Goal: Task Accomplishment & Management: Manage account settings

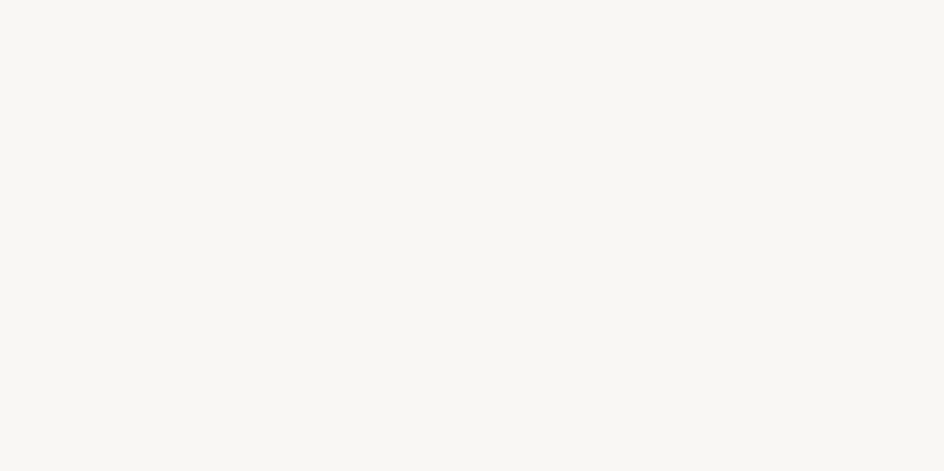
select select "FR"
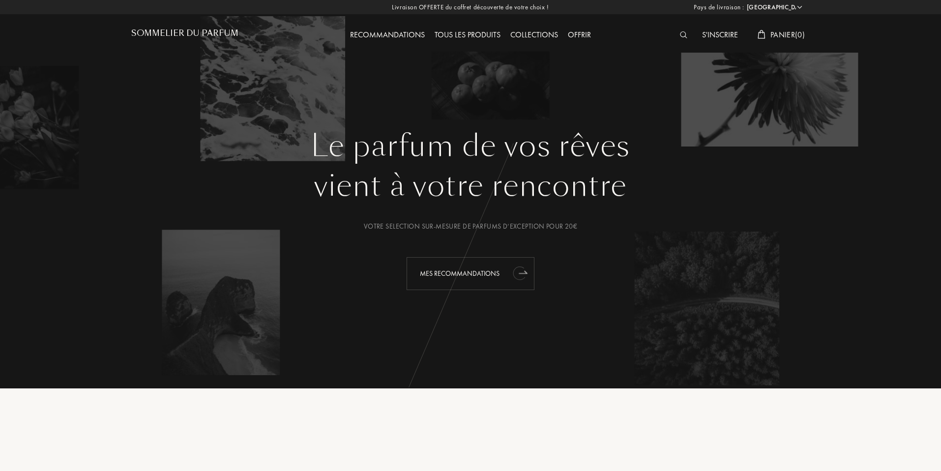
click at [440, 273] on div "Mes Recommandations" at bounding box center [471, 273] width 128 height 33
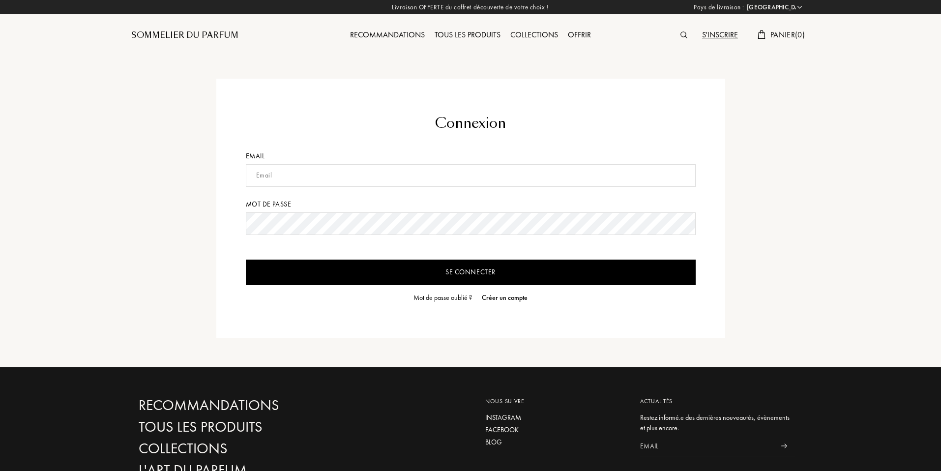
select select "FR"
click at [353, 176] on input "text" at bounding box center [471, 175] width 450 height 23
type input "[PERSON_NAME][EMAIL_ADDRESS][DOMAIN_NAME]"
click at [246, 260] on input "Se connecter" at bounding box center [471, 273] width 450 height 26
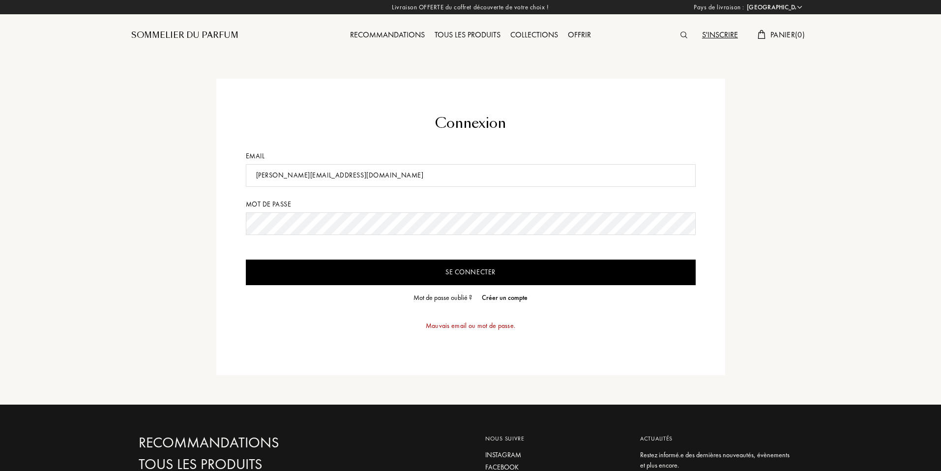
click at [383, 269] on input "Se connecter" at bounding box center [471, 273] width 450 height 26
click at [337, 180] on input "lisa-rolland@live.fr" at bounding box center [471, 175] width 450 height 23
click at [720, 36] on div "S'inscrire" at bounding box center [720, 35] width 46 height 13
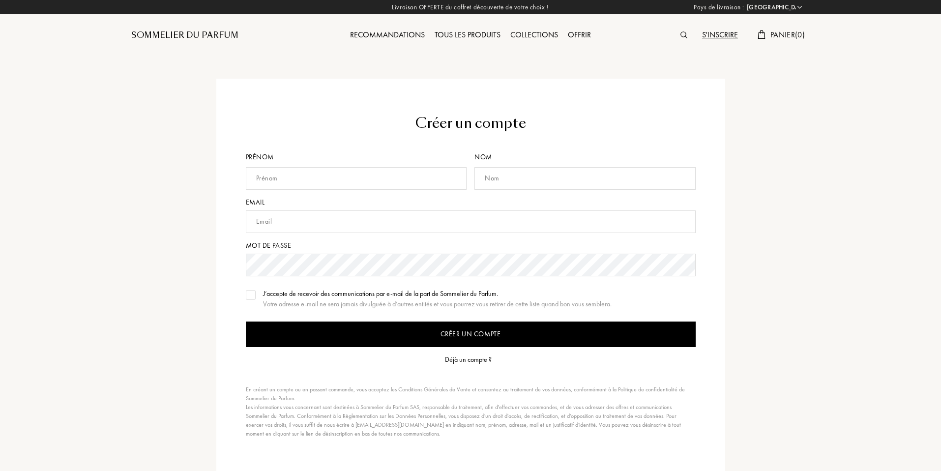
select select "FR"
click at [382, 182] on input "text" at bounding box center [356, 178] width 221 height 23
type input "Lisa"
type input "Rolland"
type input "lisa-rolland@live.fr"
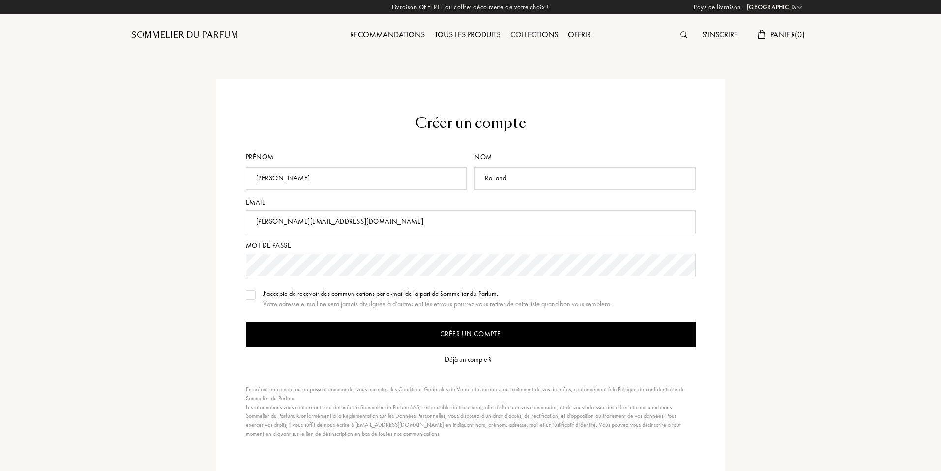
click at [128, 267] on div "Créer un compte Prénom Lisa Nom Rolland Email lisa-rolland@live.fr Mot de passe…" at bounding box center [470, 276] width 693 height 394
click at [363, 334] on input "Créer un compte" at bounding box center [471, 335] width 450 height 26
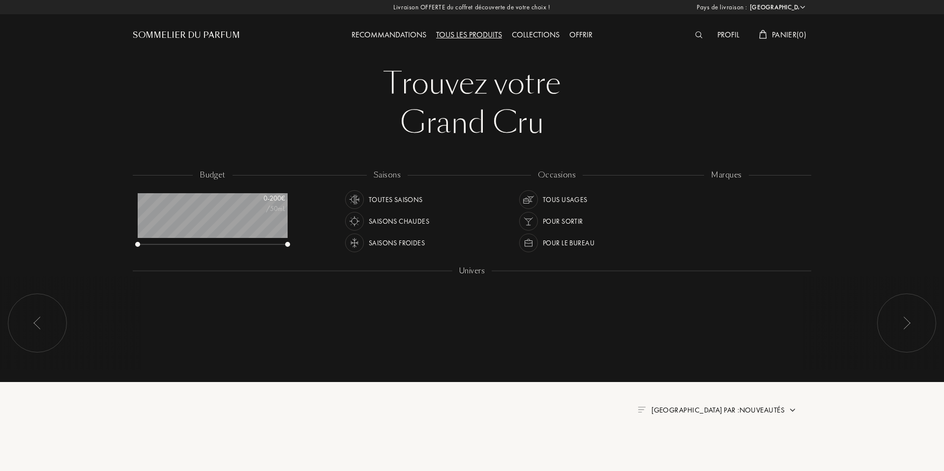
select select "FR"
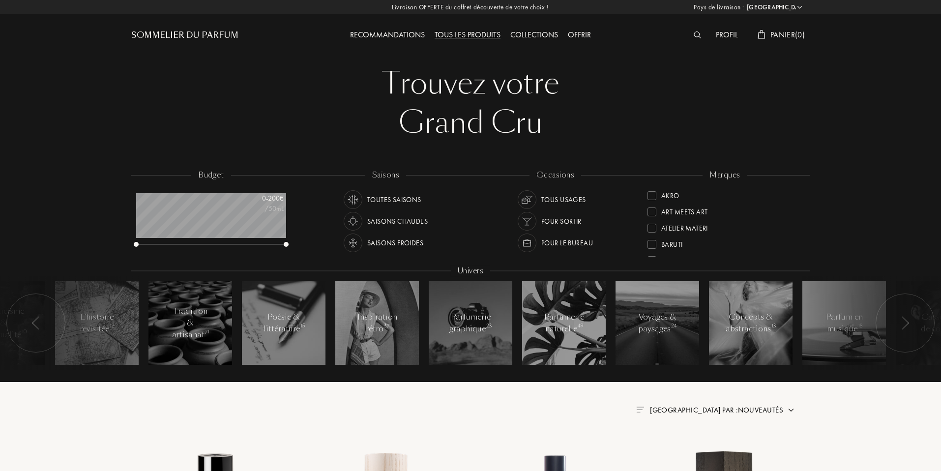
click at [723, 30] on div "Profil" at bounding box center [727, 35] width 32 height 13
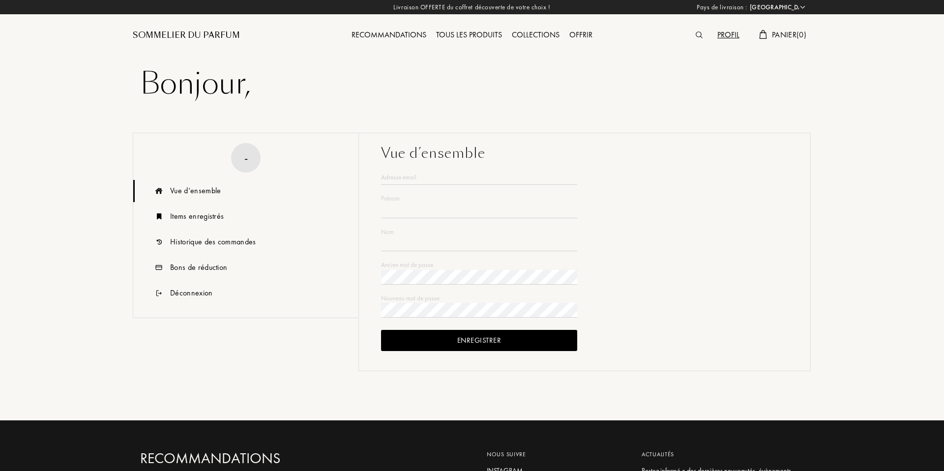
select select "FR"
type input "[PERSON_NAME]"
type input "Rolland"
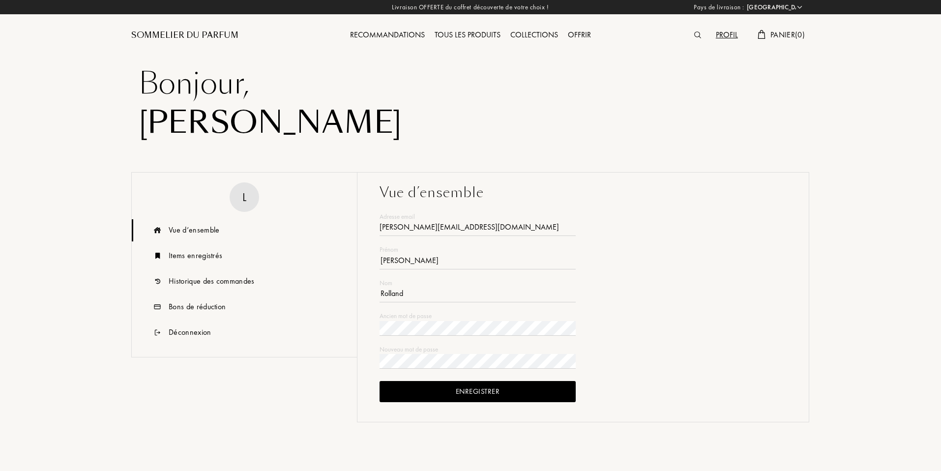
type input "lisa-rolland@live.fr"
click at [176, 34] on div "Sommelier du Parfum" at bounding box center [184, 35] width 107 height 12
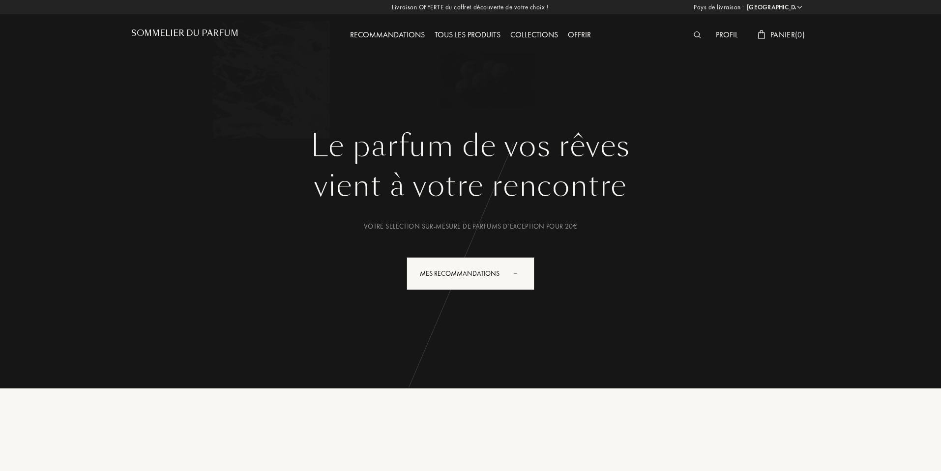
select select "FR"
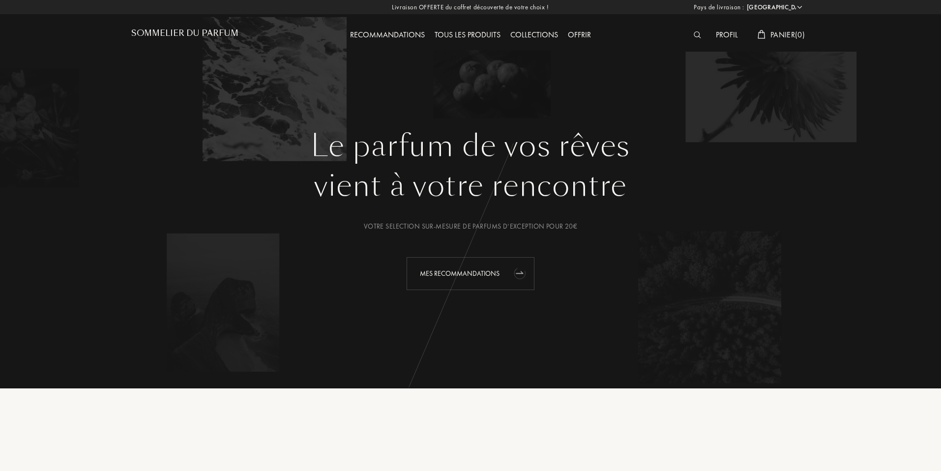
click at [482, 283] on div "Mes Recommandations" at bounding box center [471, 273] width 128 height 33
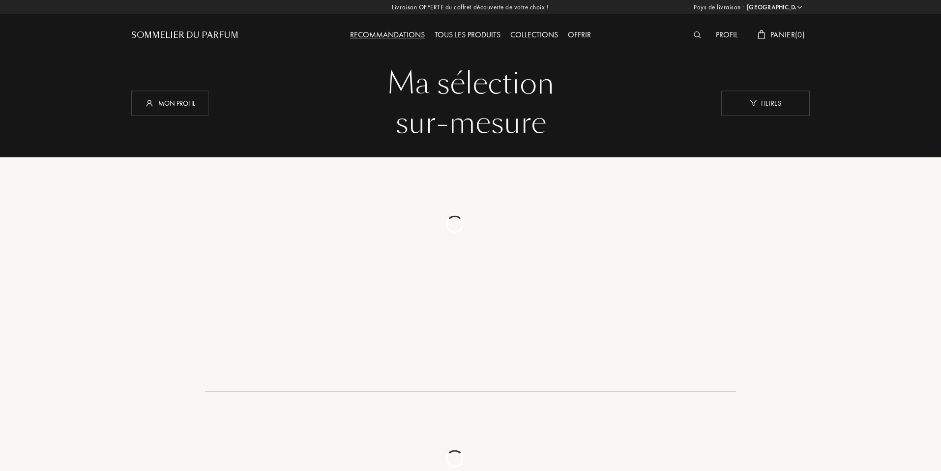
select select "FR"
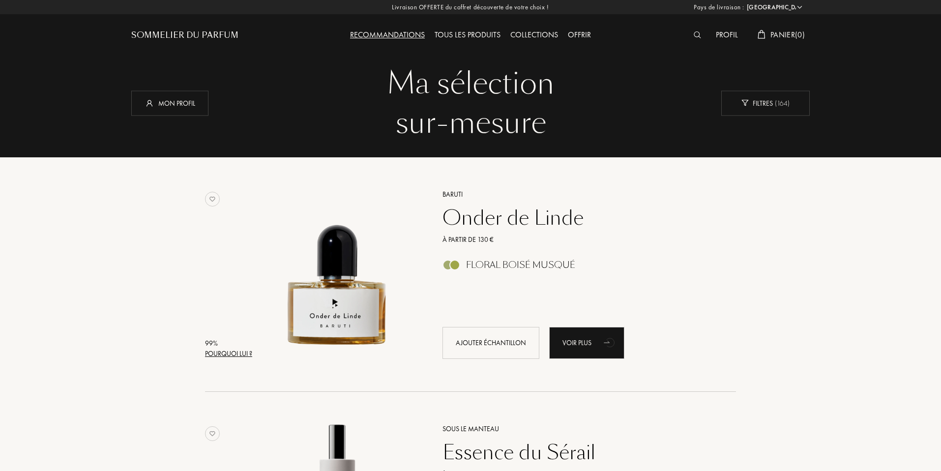
click at [719, 35] on div "Profil" at bounding box center [727, 35] width 32 height 13
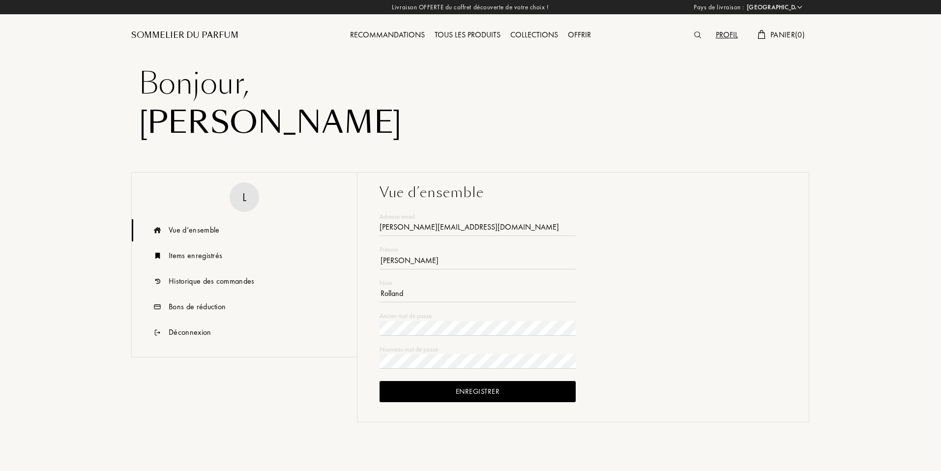
select select "FR"
type input "lisa-rolland@live.fr"
click at [220, 277] on div "Historique des commandes" at bounding box center [212, 281] width 86 height 12
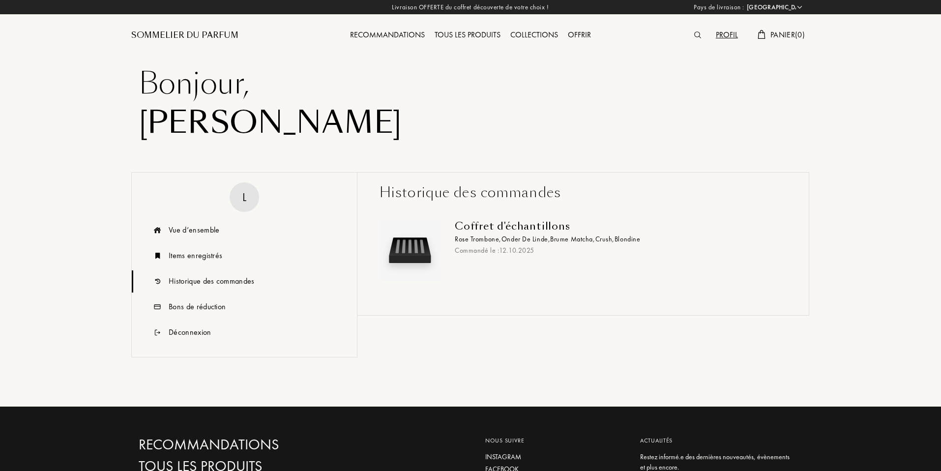
click at [496, 215] on div "Coffret d'échantillons Rose Trombone , Onder de Linde , Brume Matcha , Crush , …" at bounding box center [583, 254] width 422 height 102
click at [486, 239] on span "Rose Trombone ," at bounding box center [478, 238] width 47 height 9
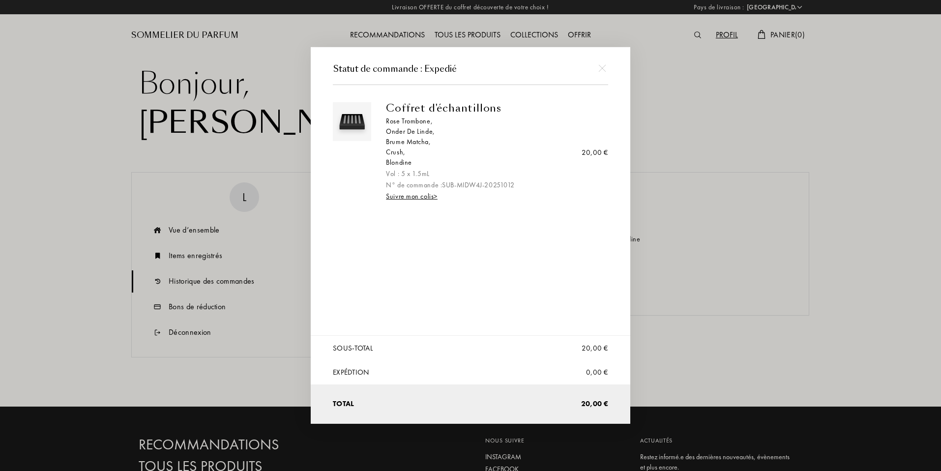
click at [601, 69] on img at bounding box center [601, 67] width 7 height 7
